Goal: Information Seeking & Learning: Learn about a topic

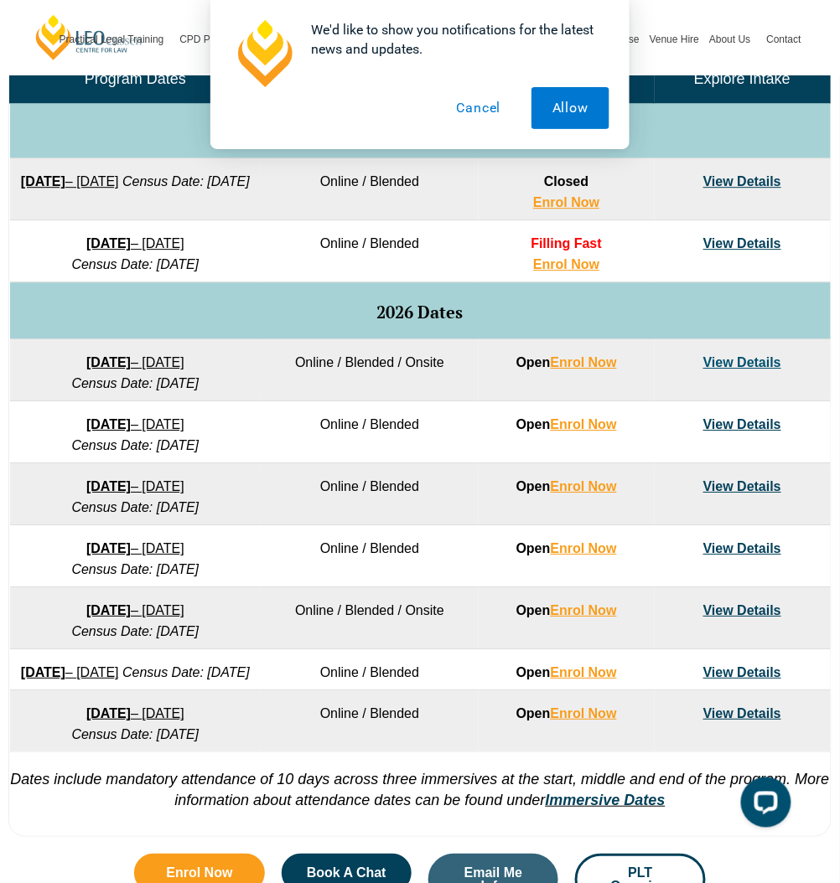
scroll to position [745, 0]
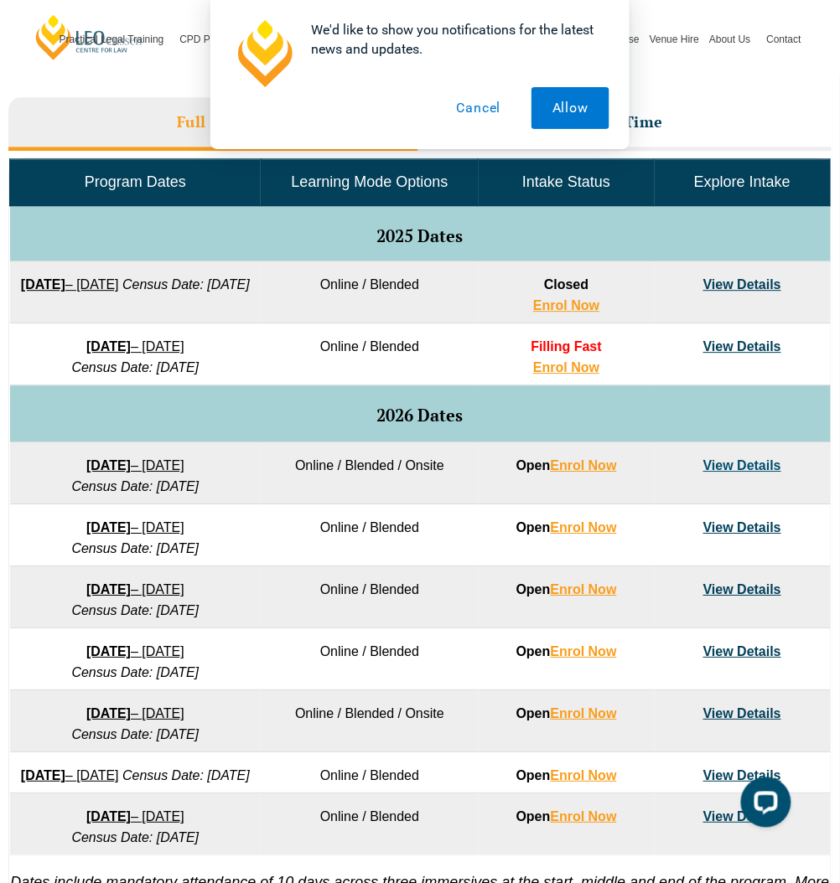
click at [692, 131] on div "We'd like to show you notifications for the latest news and updates. Allow Canc…" at bounding box center [420, 74] width 840 height 149
click at [681, 127] on div "We'd like to show you notifications for the latest news and updates. Allow Canc…" at bounding box center [420, 74] width 840 height 149
click at [664, 122] on div "We'd like to show you notifications for the latest news and updates. Allow Canc…" at bounding box center [420, 74] width 840 height 149
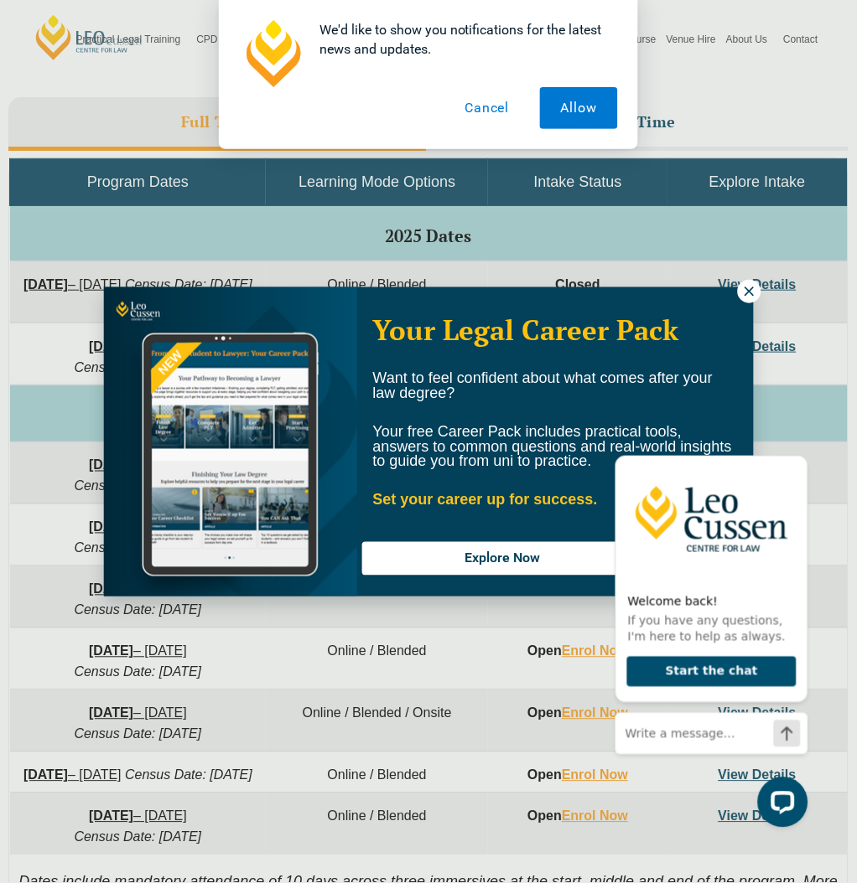
click at [743, 288] on icon at bounding box center [749, 291] width 15 height 15
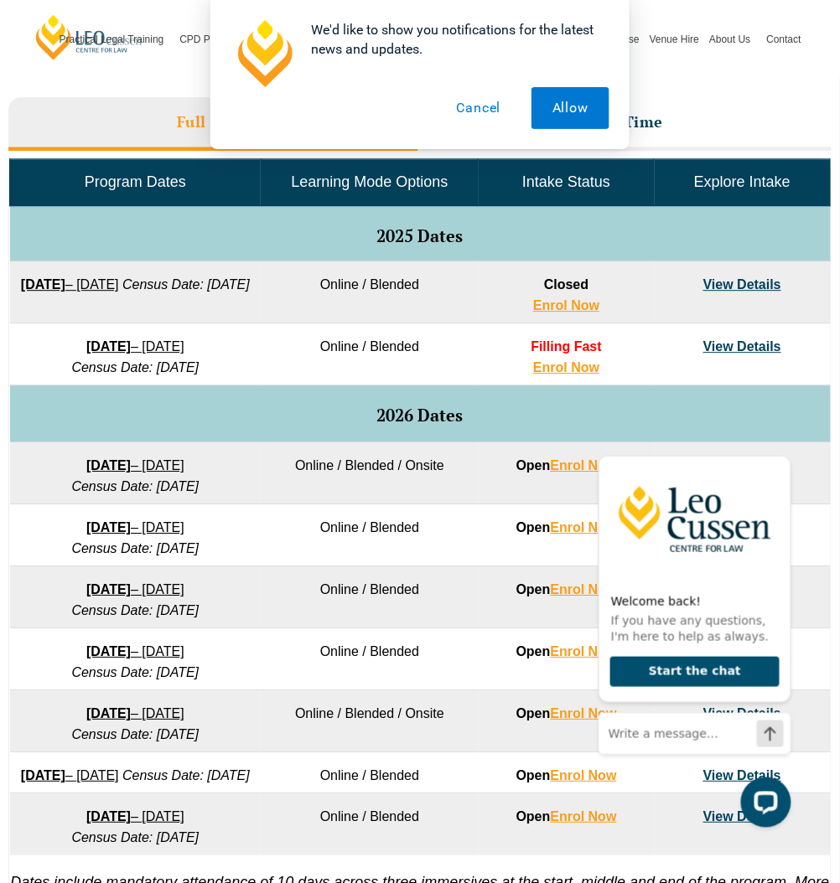
drag, startPoint x: 245, startPoint y: 585, endPoint x: 29, endPoint y: 584, distance: 215.4
click at [29, 584] on td "23 March 2026 – 7 August 2026 Census Date: 20 April 2026" at bounding box center [135, 598] width 251 height 62
copy link "23 March 2026 – 7 August 2026"
click at [655, 121] on div "We'd like to show you notifications for the latest news and updates. Allow Canc…" at bounding box center [420, 74] width 840 height 149
click at [649, 121] on div "We'd like to show you notifications for the latest news and updates. Allow Canc…" at bounding box center [420, 74] width 840 height 149
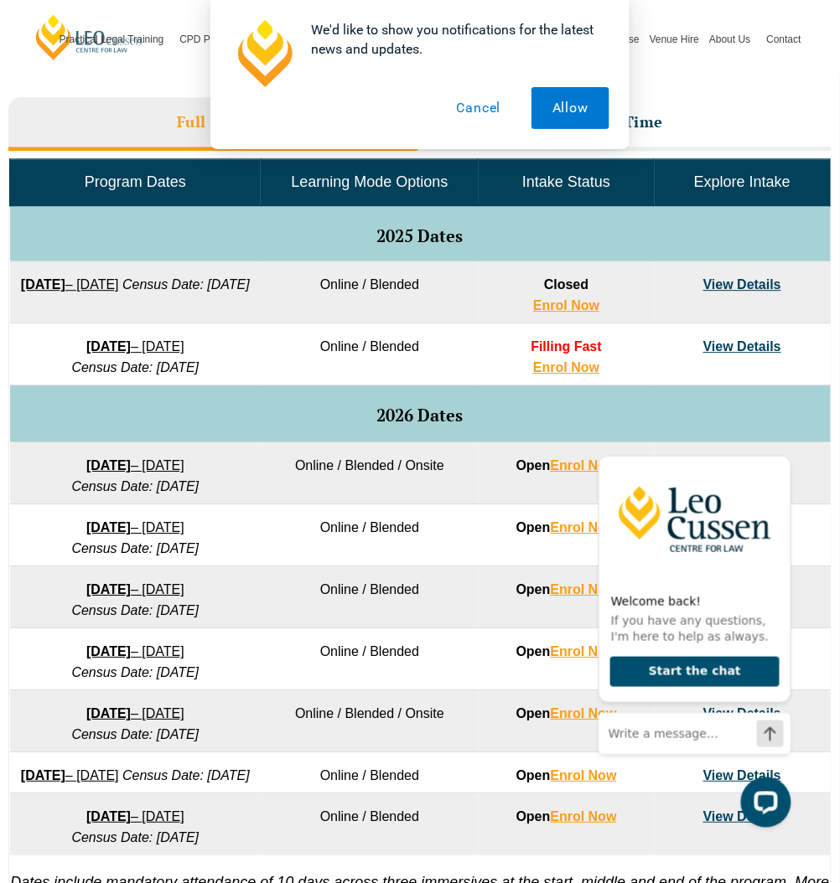
click at [496, 118] on button "Cancel" at bounding box center [479, 108] width 86 height 42
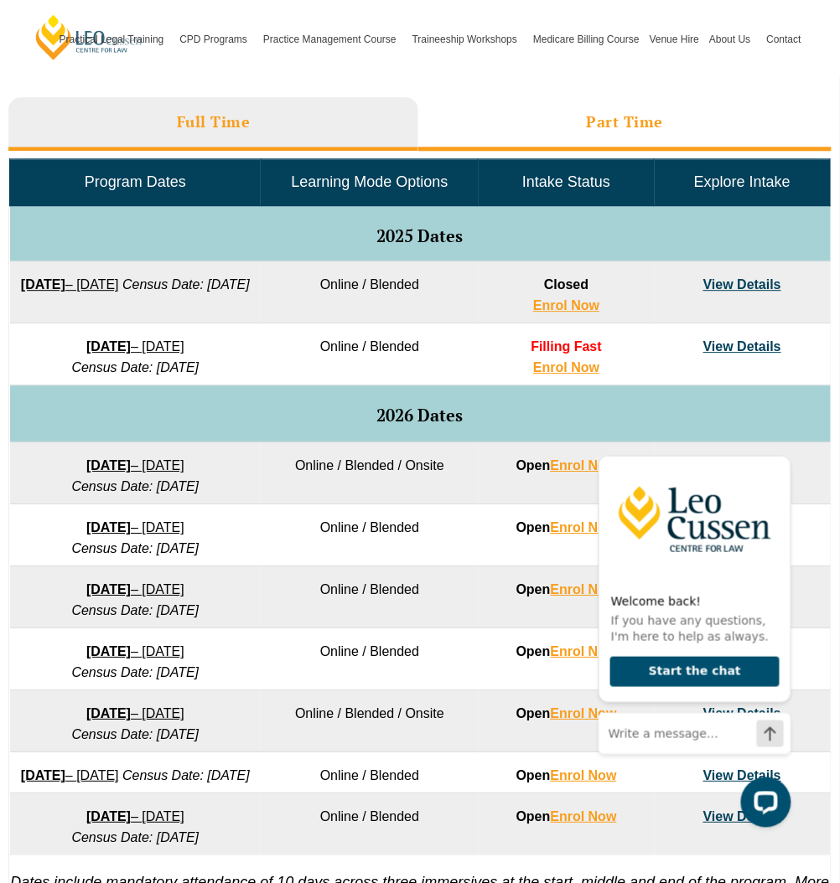
click at [635, 104] on li "Part Time" at bounding box center [624, 124] width 413 height 54
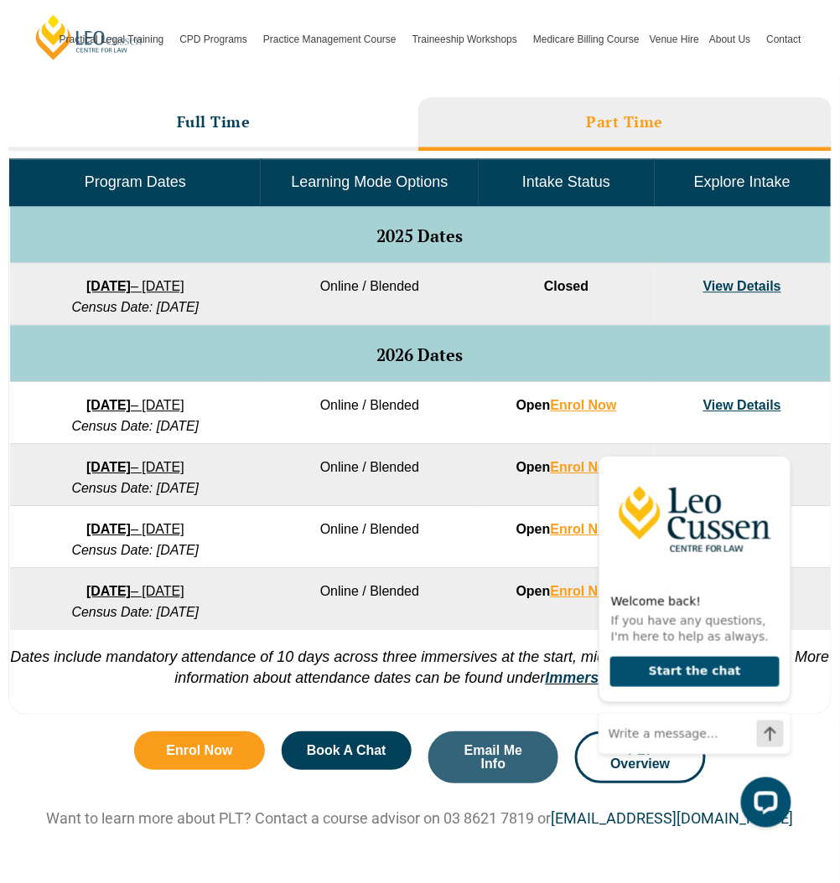
click at [249, 463] on td "30 March 2026 – 23 October 2026 Census Date: 11 May 2026" at bounding box center [135, 475] width 251 height 62
click at [250, 463] on td "30 March 2026 – 23 October 2026 Census Date: 11 May 2026" at bounding box center [135, 475] width 251 height 62
copy link "30 March 2026 – 23 October 2026"
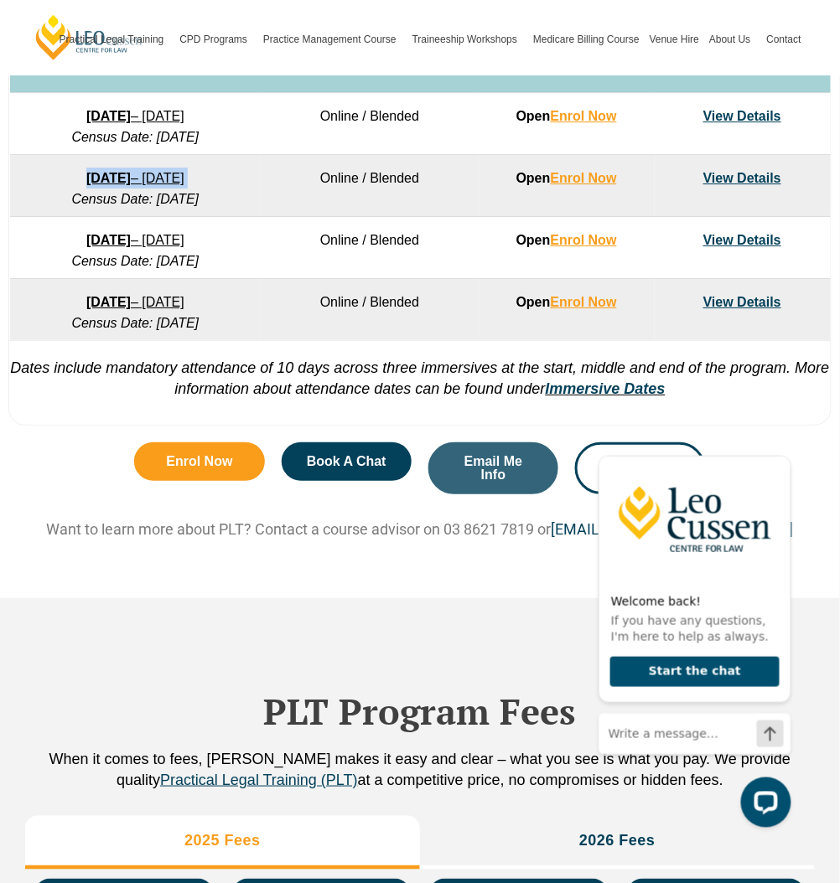
scroll to position [1038, 0]
